Goal: Task Accomplishment & Management: Manage account settings

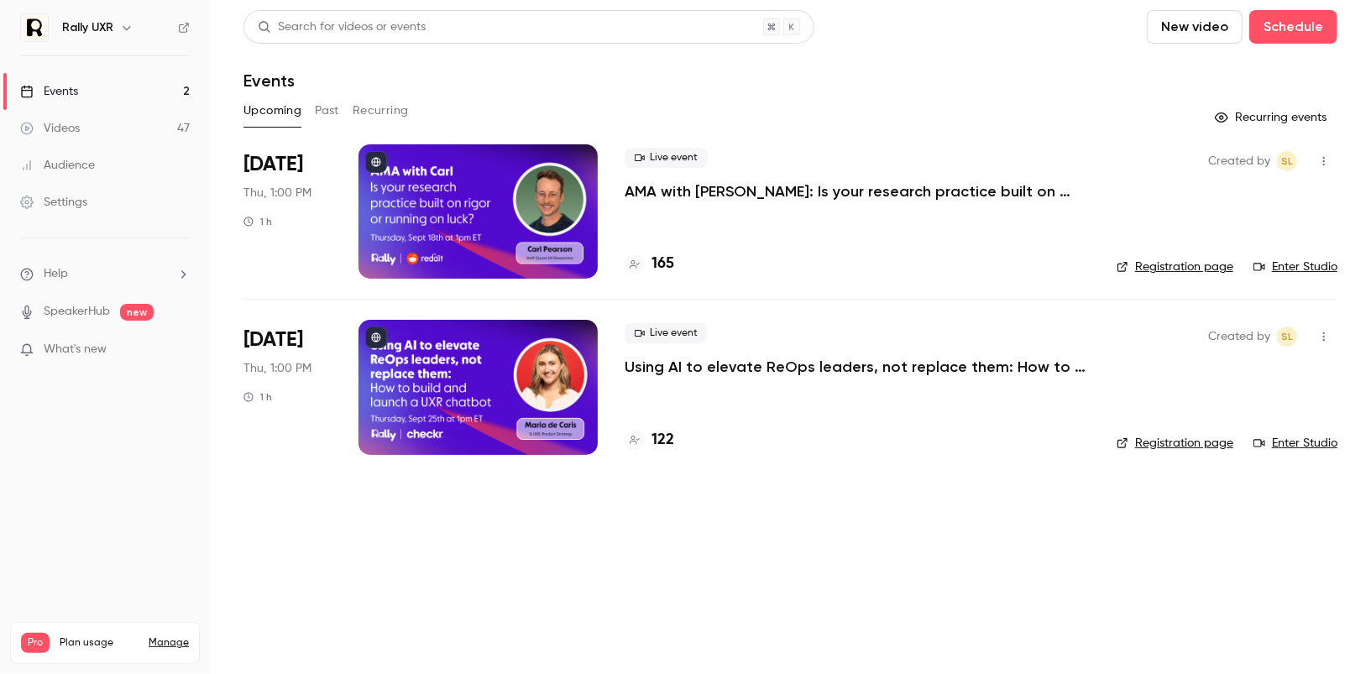
click at [73, 200] on div "Settings" at bounding box center [53, 202] width 67 height 17
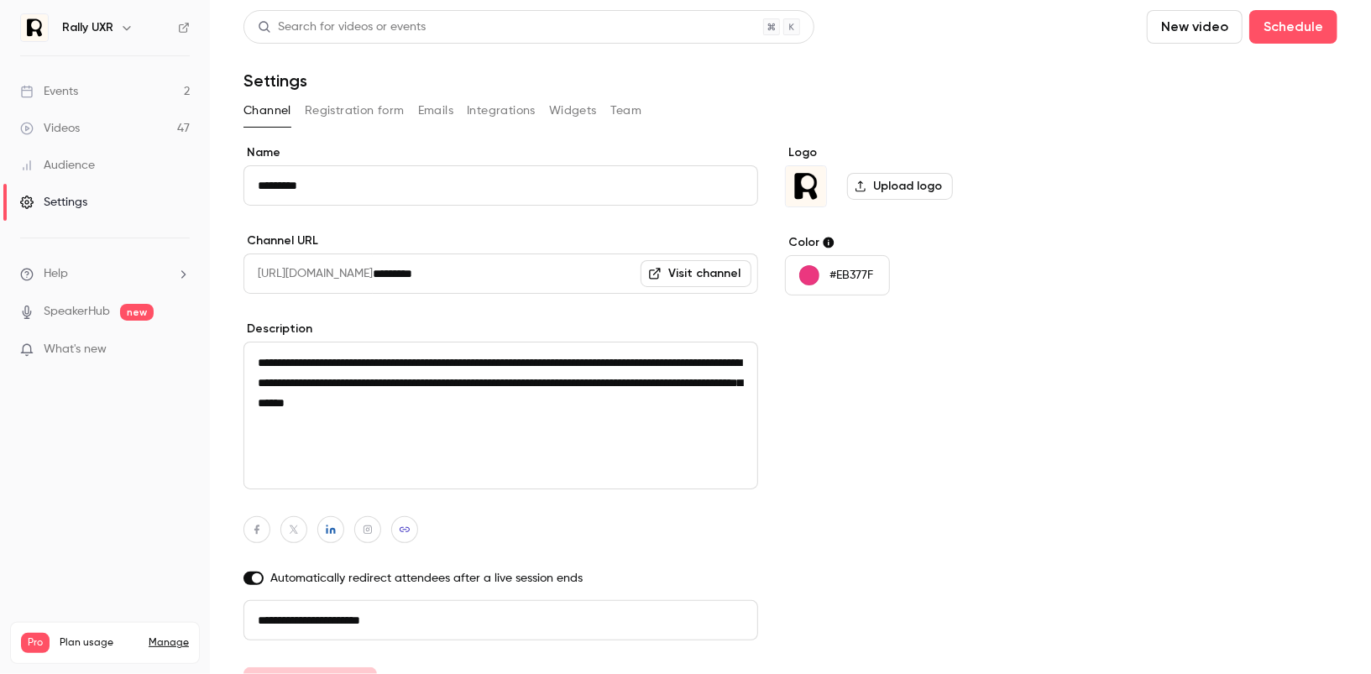
click at [618, 103] on button "Team" at bounding box center [627, 110] width 32 height 27
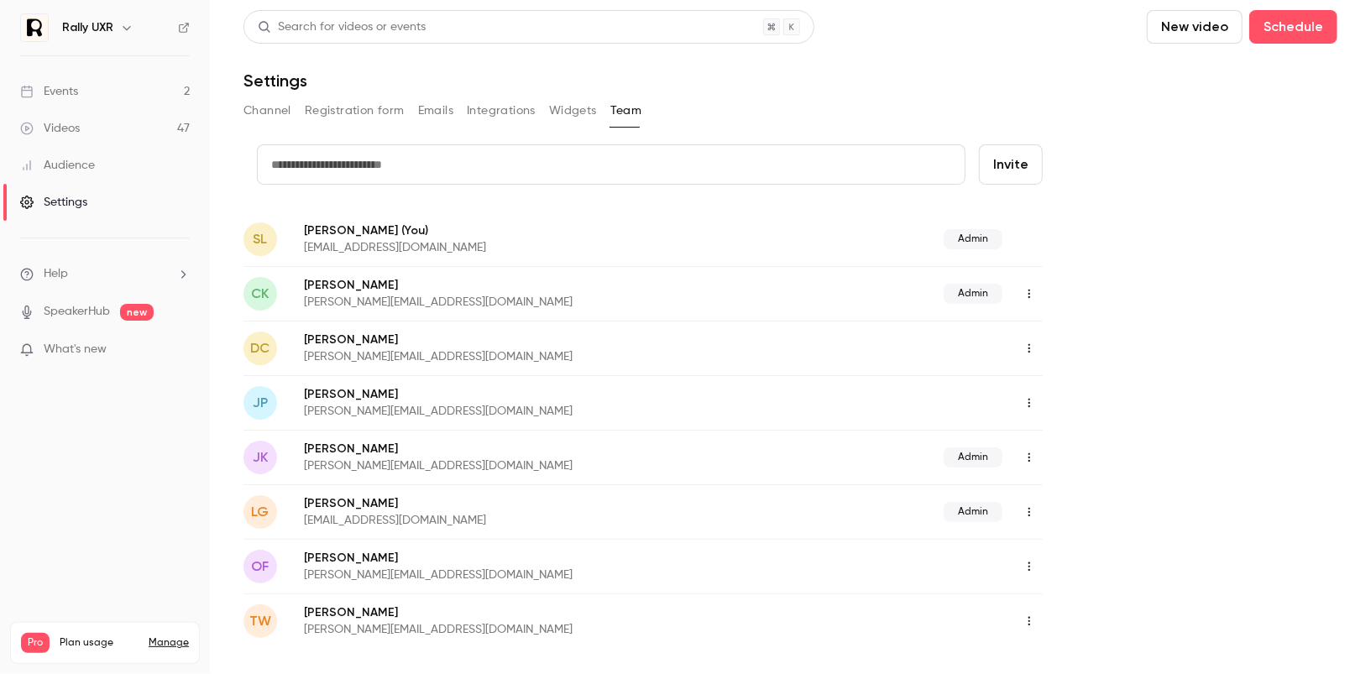
click at [1028, 170] on button "Invite" at bounding box center [1011, 164] width 64 height 40
click at [579, 155] on input "text" at bounding box center [611, 164] width 709 height 40
type input "**********"
click at [1003, 170] on button "Invite" at bounding box center [1011, 164] width 64 height 40
